Goal: Task Accomplishment & Management: Use online tool/utility

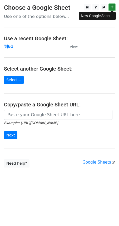
click at [112, 8] on icon at bounding box center [112, 7] width 3 height 4
click at [17, 81] on link "Select..." at bounding box center [14, 80] width 20 height 8
click at [111, 8] on icon at bounding box center [112, 7] width 3 height 4
click at [26, 78] on main "Choose a Google Sheet Use one of the options below... Use a recent Google Sheet…" at bounding box center [59, 86] width 119 height 164
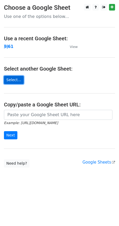
click at [8, 79] on link "Select..." at bounding box center [14, 80] width 20 height 8
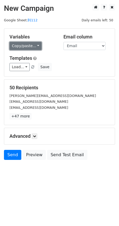
click at [20, 45] on link "Copy/paste..." at bounding box center [25, 46] width 32 height 8
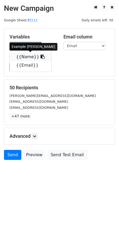
click at [21, 54] on link "{{Name}}" at bounding box center [31, 57] width 42 height 8
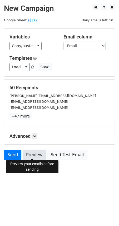
click at [32, 154] on link "Preview" at bounding box center [34, 155] width 23 height 10
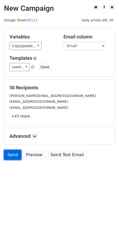
click at [12, 154] on link "Send" at bounding box center [12, 155] width 17 height 10
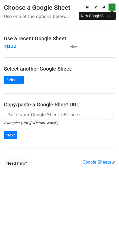
click at [113, 8] on icon at bounding box center [112, 7] width 3 height 4
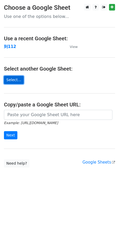
click at [16, 81] on link "Select..." at bounding box center [14, 80] width 20 height 8
click at [13, 78] on link "Select..." at bounding box center [14, 80] width 20 height 8
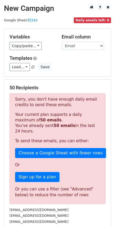
click at [54, 103] on p "Sorry, you don't have enough daily email credits to send these emails." at bounding box center [57, 102] width 85 height 11
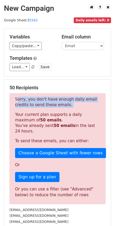
click at [54, 103] on p "Sorry, you don't have enough daily email credits to send these emails." at bounding box center [57, 102] width 85 height 11
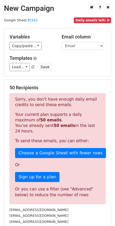
click at [53, 115] on p "Your current plan supports a daily maximum of 50 emails . You've already sent 5…" at bounding box center [57, 123] width 85 height 22
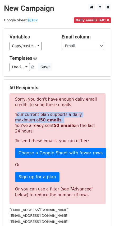
click at [53, 115] on p "Your current plan supports a daily maximum of 50 emails . You've already sent 5…" at bounding box center [57, 123] width 85 height 22
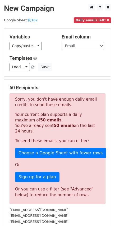
click at [54, 127] on p "Your current plan supports a daily maximum of 50 emails . You've already sent 5…" at bounding box center [57, 123] width 85 height 22
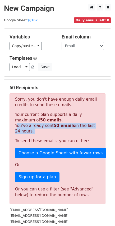
click at [54, 127] on p "Your current plan supports a daily maximum of 50 emails . You've already sent 5…" at bounding box center [57, 123] width 85 height 22
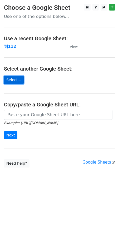
click at [17, 77] on link "Select..." at bounding box center [14, 80] width 20 height 8
